Goal: Navigation & Orientation: Find specific page/section

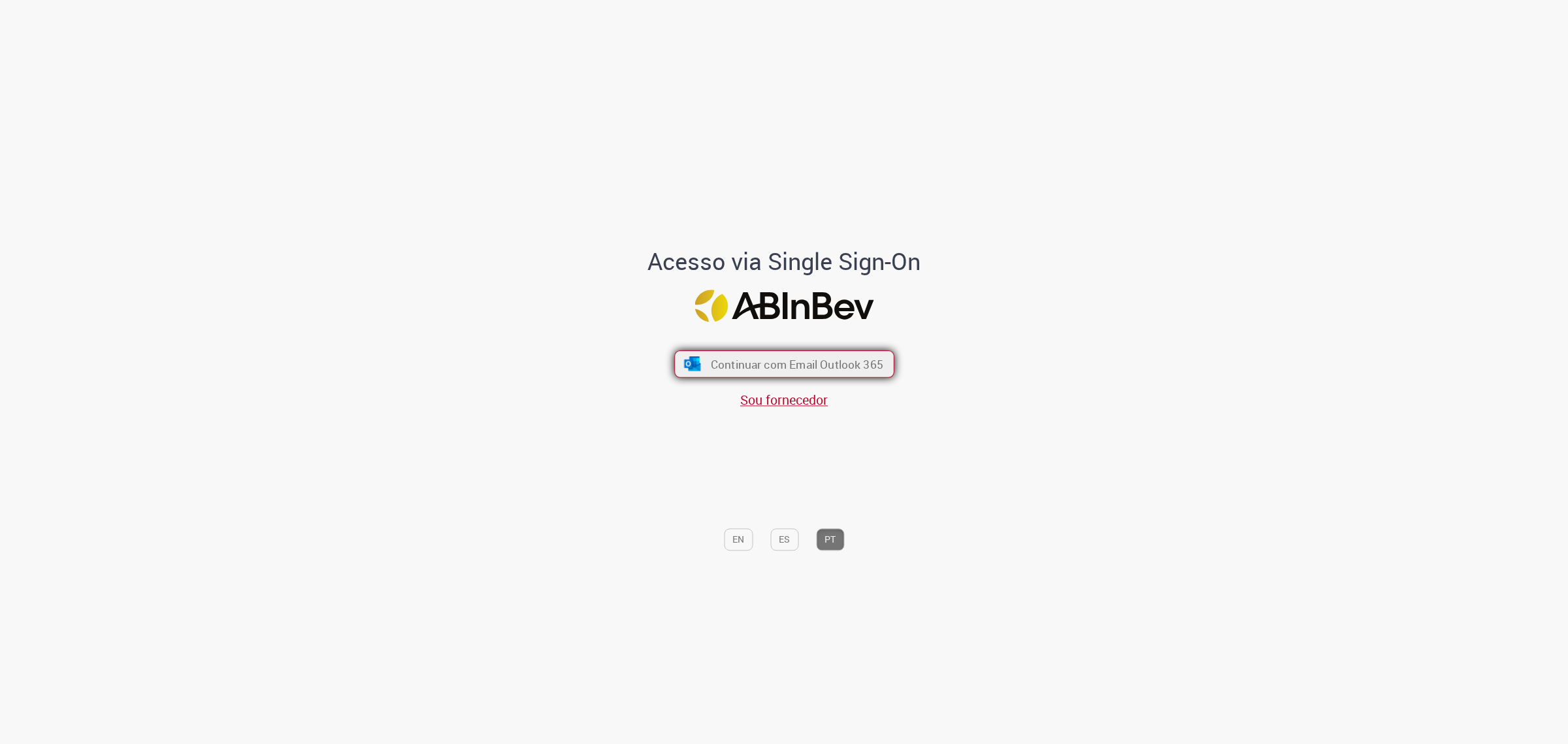
click at [856, 360] on span "Continuar com Email Outlook 365" at bounding box center [796, 363] width 173 height 15
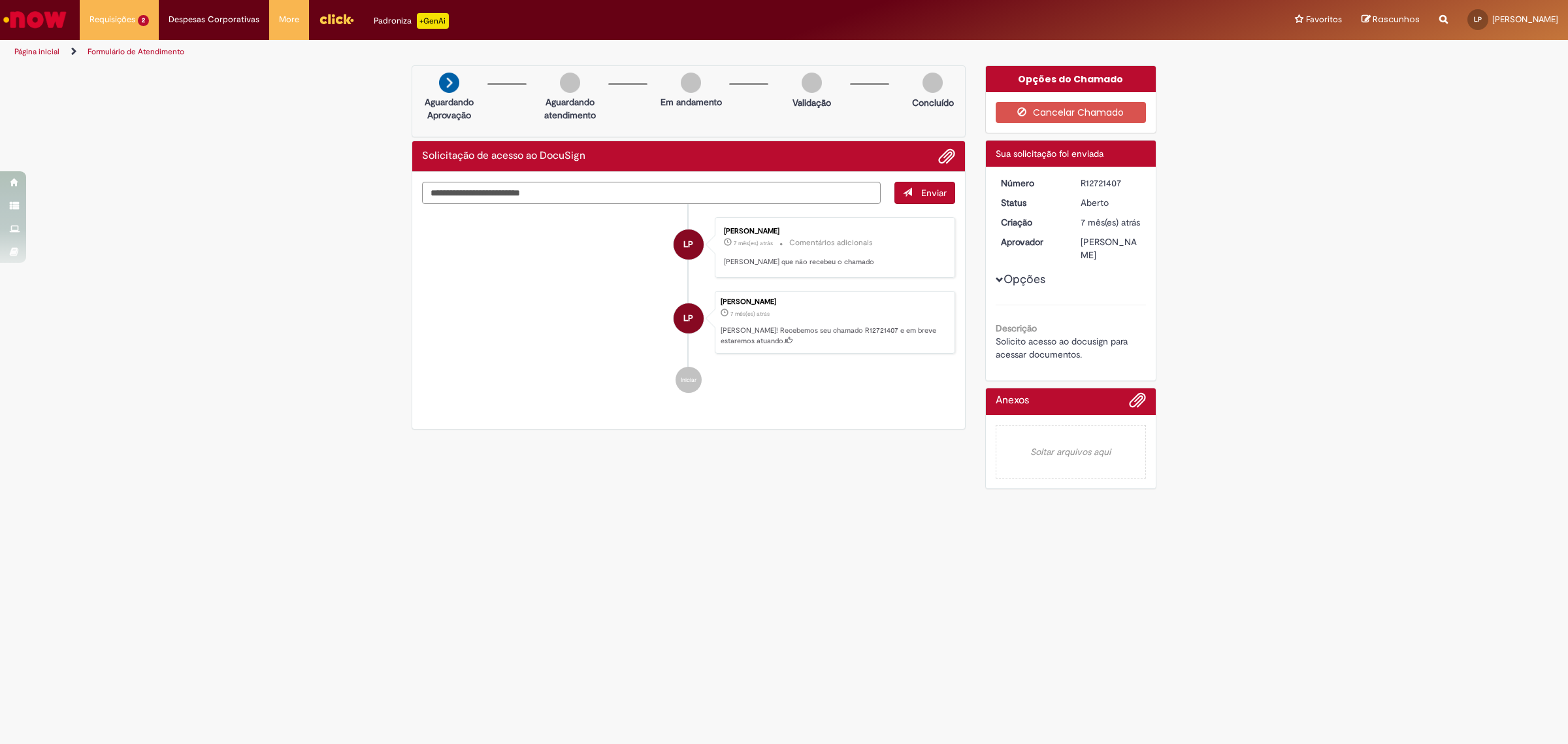
click at [36, 49] on link "Página inicial" at bounding box center [37, 51] width 45 height 11
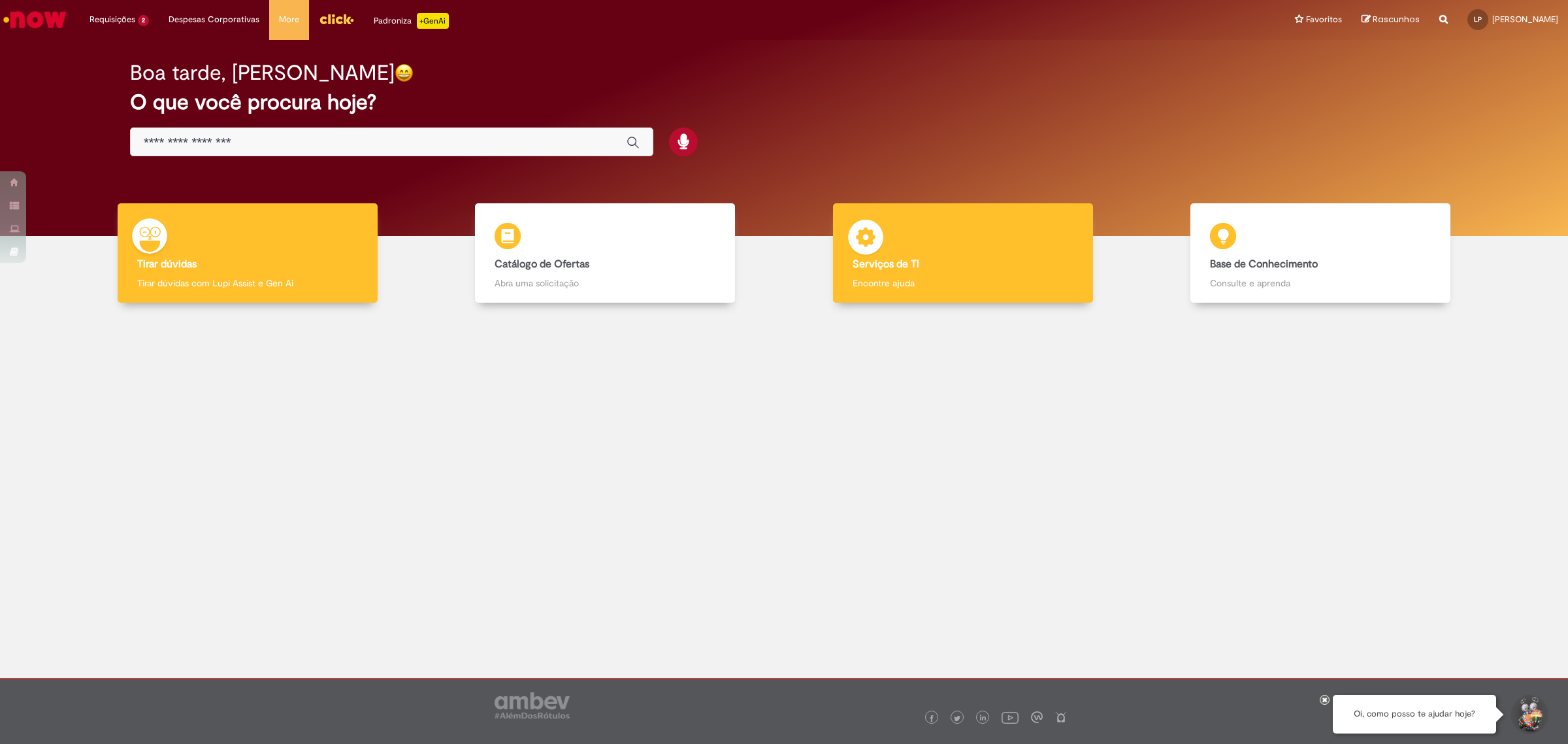
click at [1008, 270] on div "Serviços de TI Serviços de TI Encontre ajuda" at bounding box center [963, 253] width 260 height 100
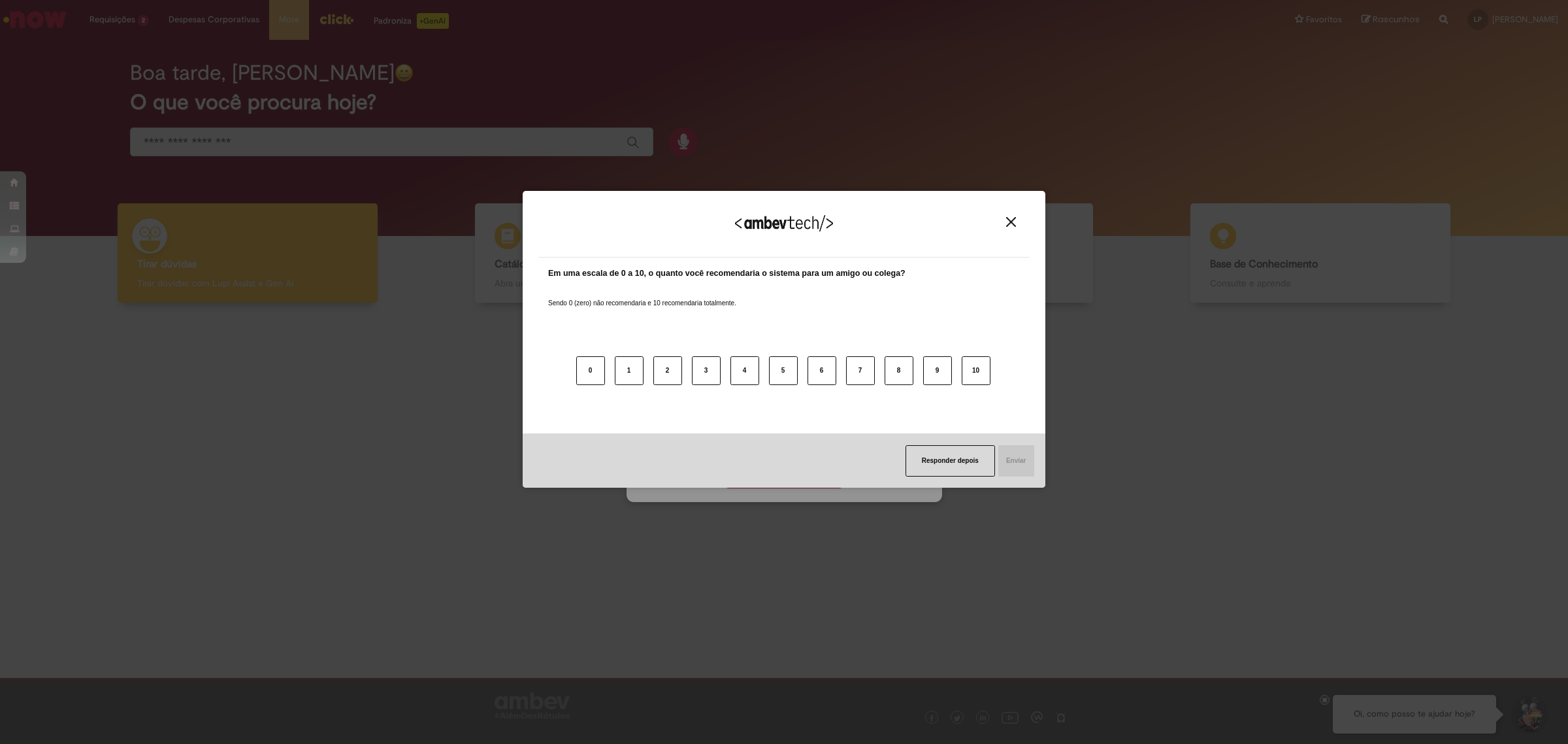
click at [1010, 220] on img "Close" at bounding box center [1011, 222] width 10 height 10
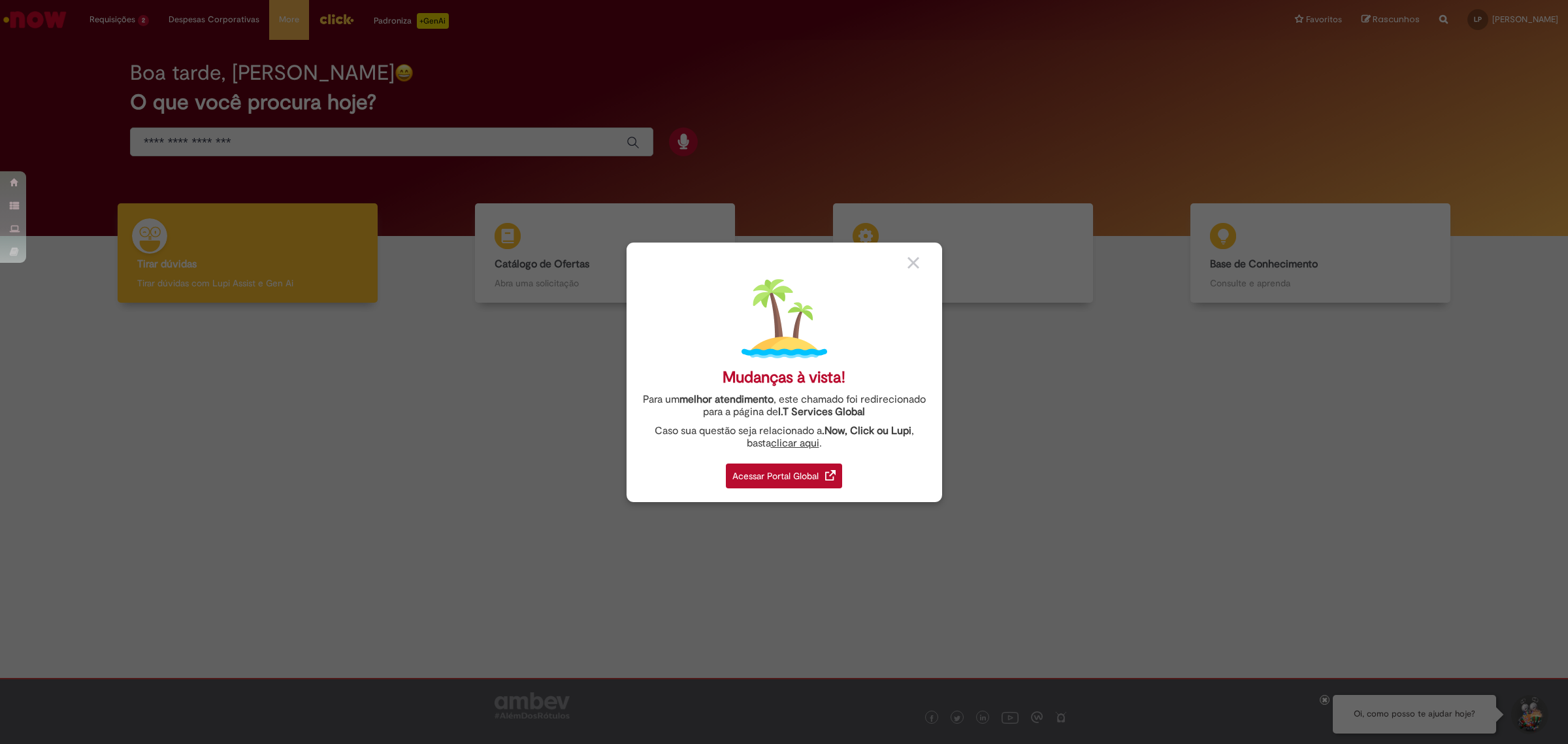
click at [911, 257] on img at bounding box center [913, 263] width 12 height 12
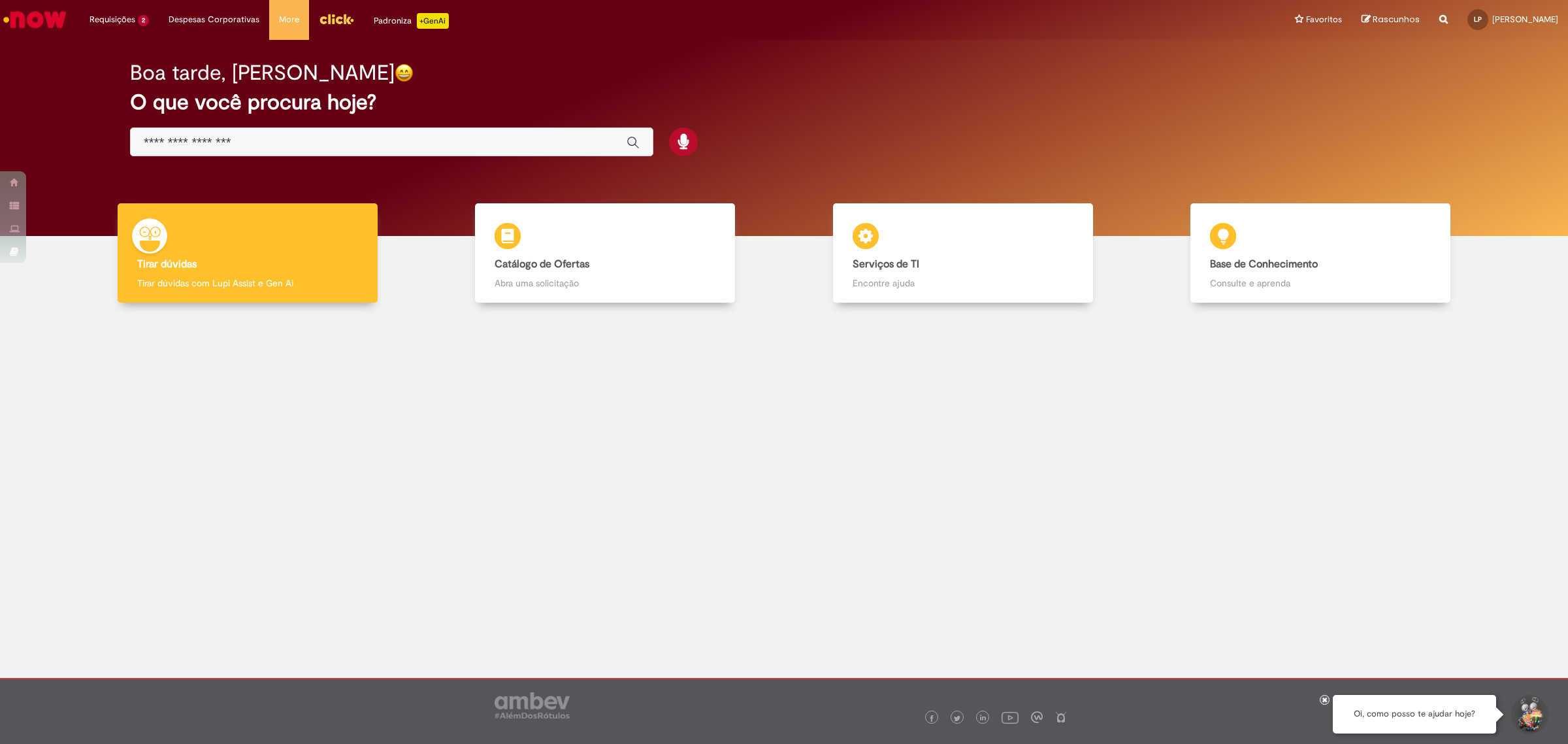
click at [291, 139] on input "Basta digitar aqui" at bounding box center [378, 142] width 470 height 15
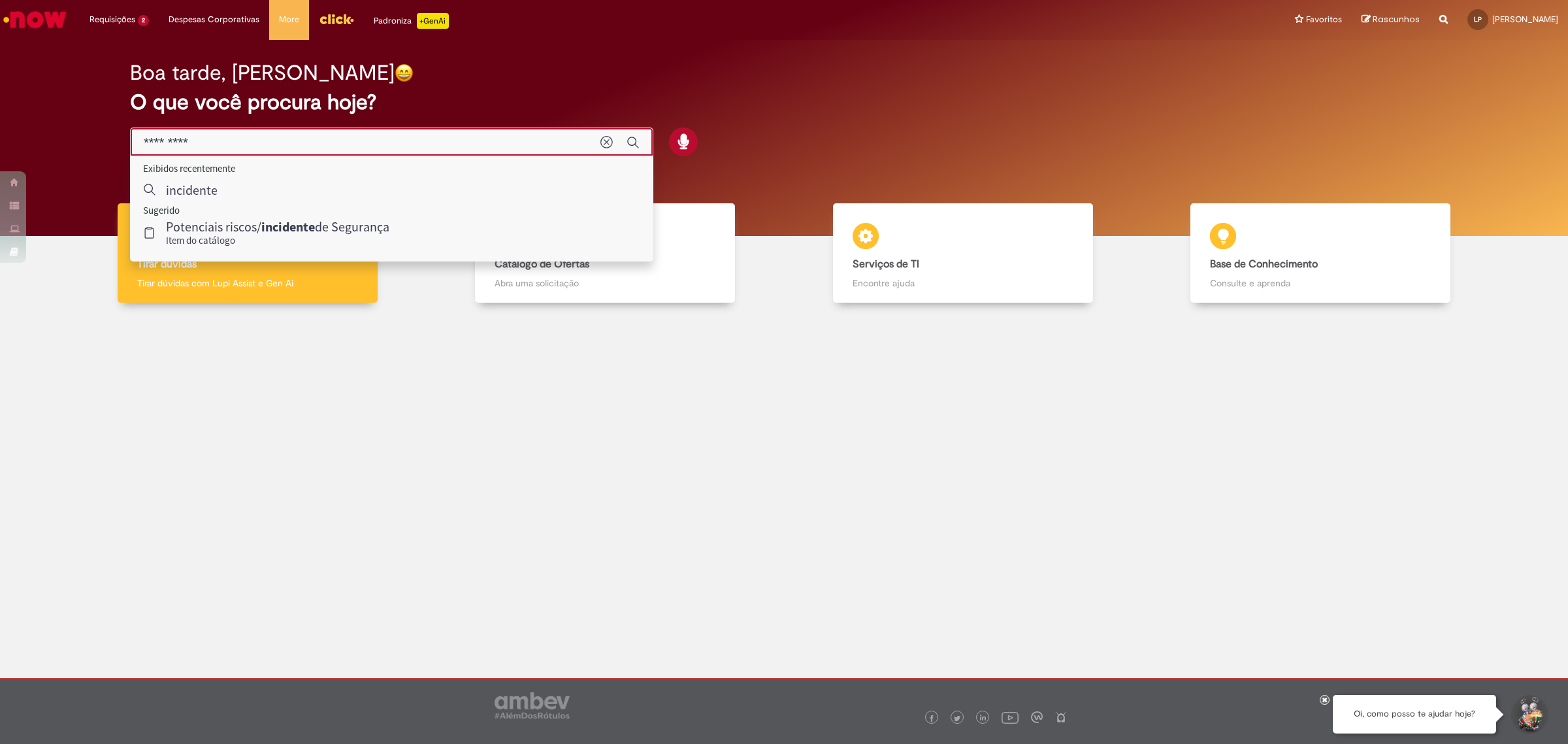
type input "*********"
click at [419, 387] on div at bounding box center [784, 439] width 1549 height 253
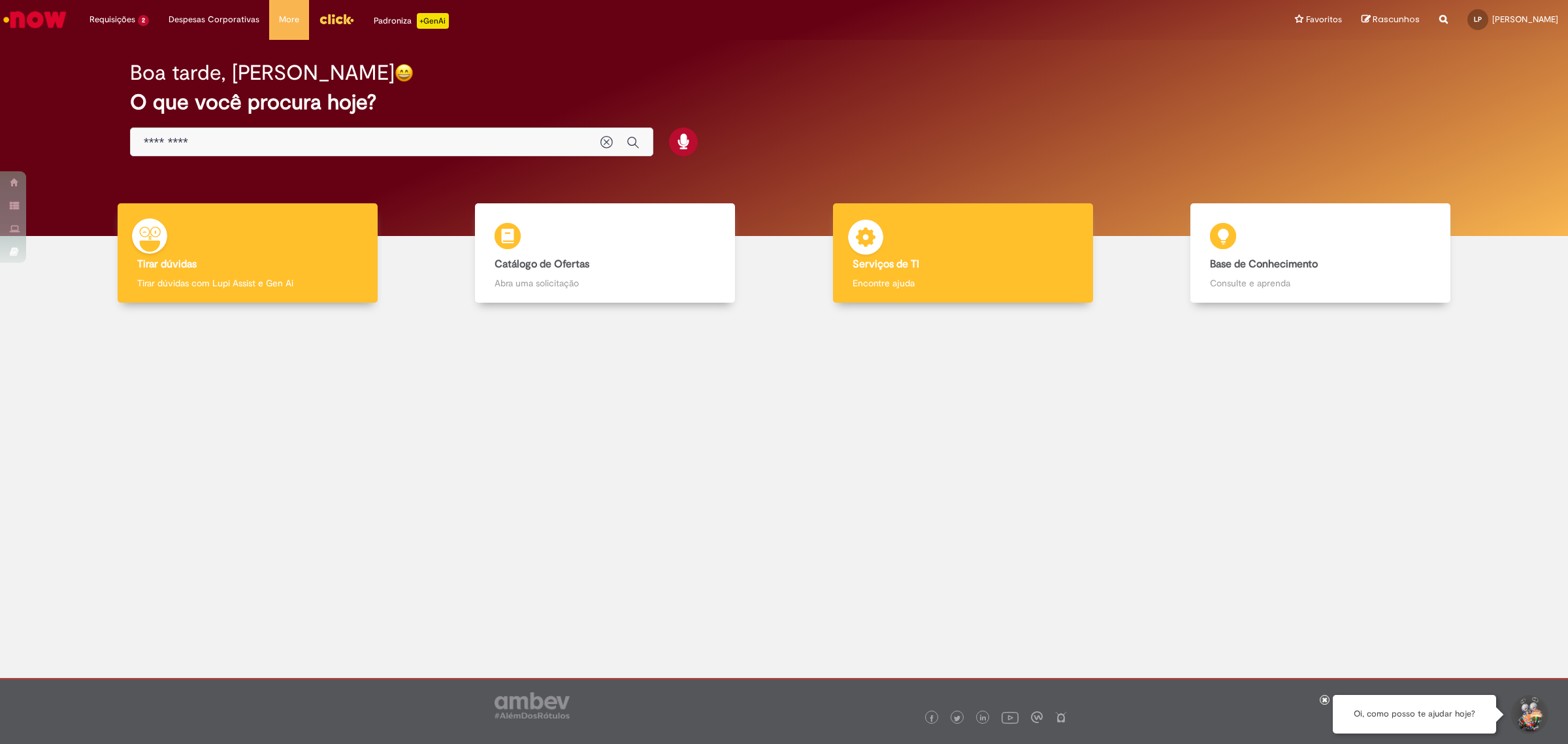
click at [899, 266] on b "Serviços de TI" at bounding box center [885, 264] width 67 height 13
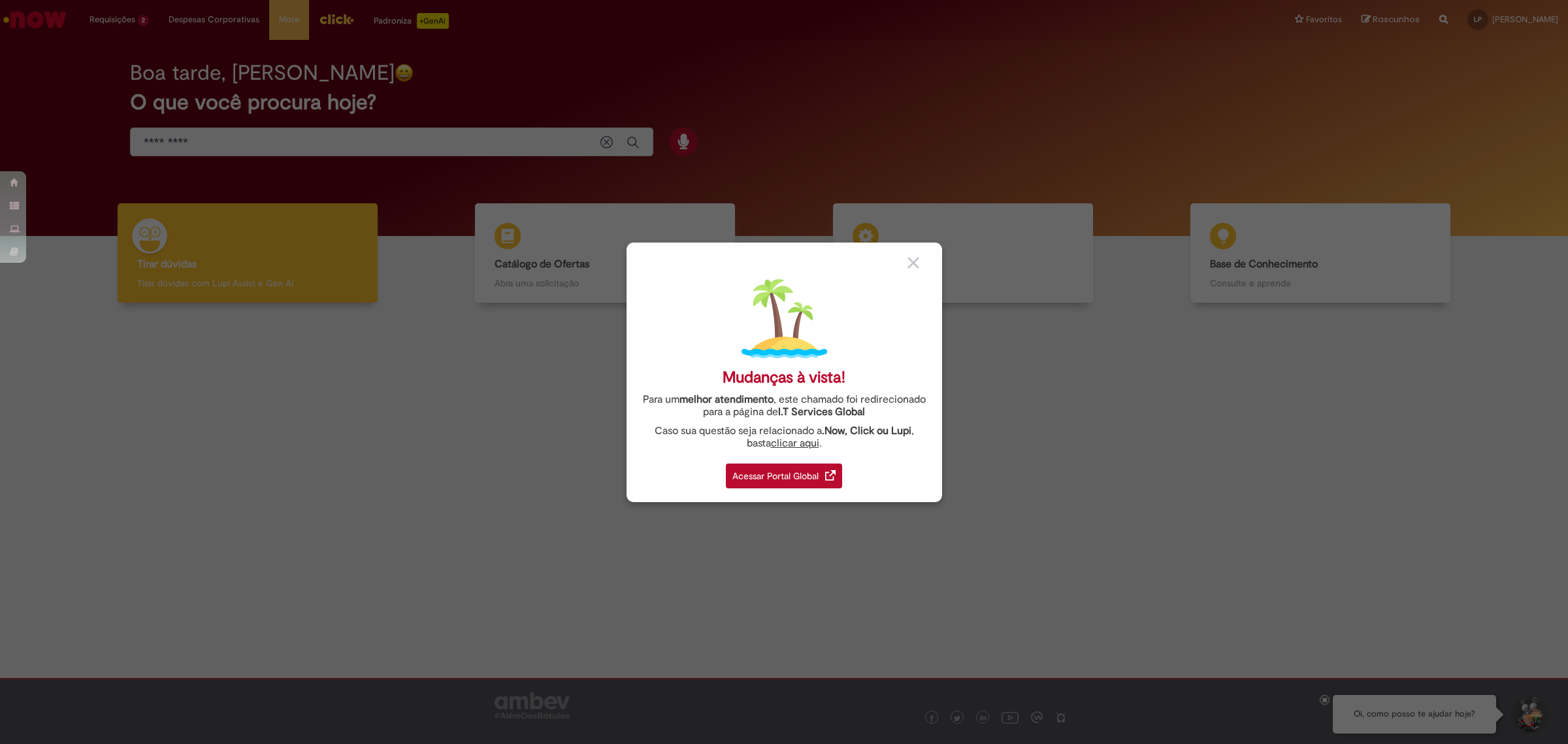
click at [814, 488] on div "Acessar Portal Global" at bounding box center [784, 476] width 117 height 25
